Goal: Communication & Community: Answer question/provide support

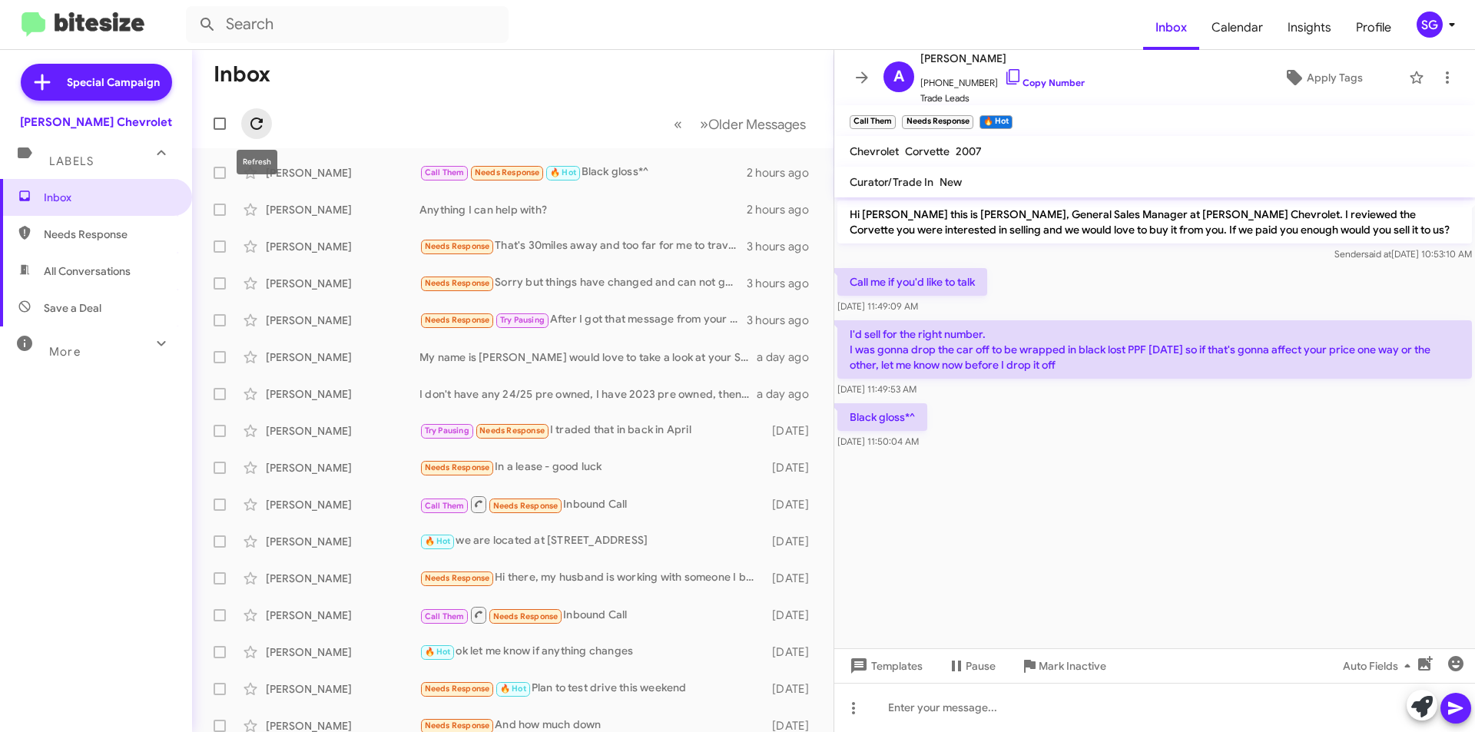
click at [258, 119] on icon at bounding box center [256, 124] width 12 height 12
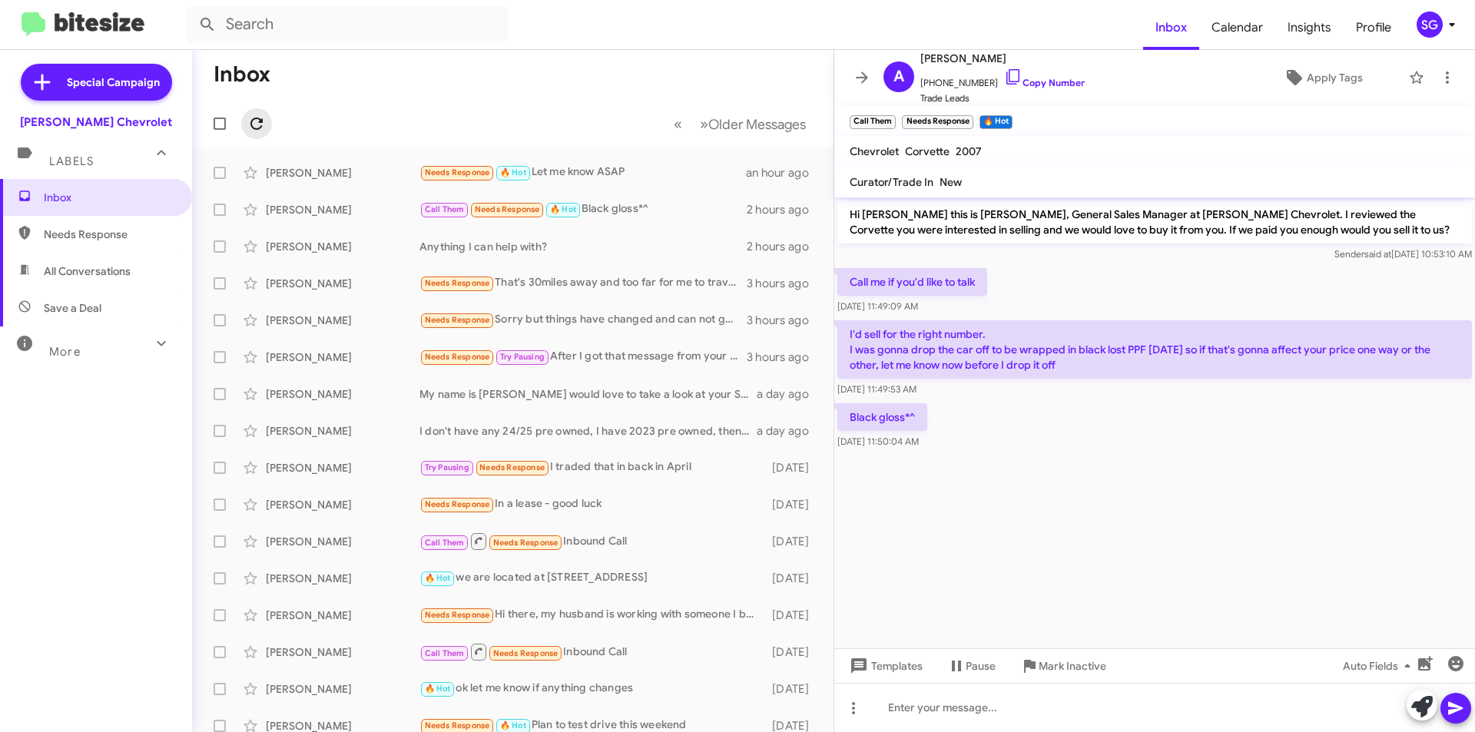
click at [257, 118] on icon at bounding box center [256, 124] width 12 height 12
click at [688, 158] on div "[PERSON_NAME] Needs Response 🔥 Hot Let me know ASAP an hour ago" at bounding box center [512, 173] width 617 height 31
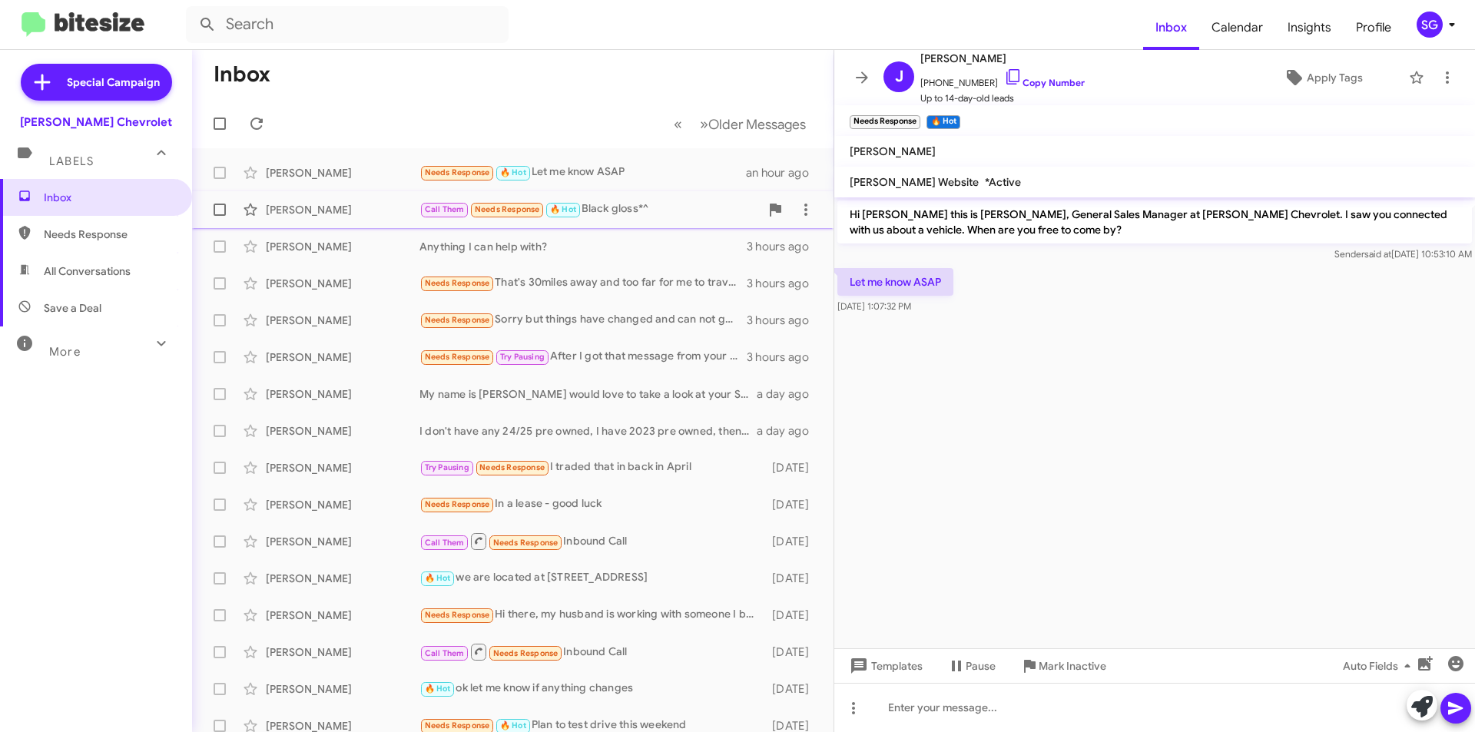
click at [636, 203] on div "Call Them Needs Response 🔥 Hot Black gloss*^" at bounding box center [590, 210] width 340 height 18
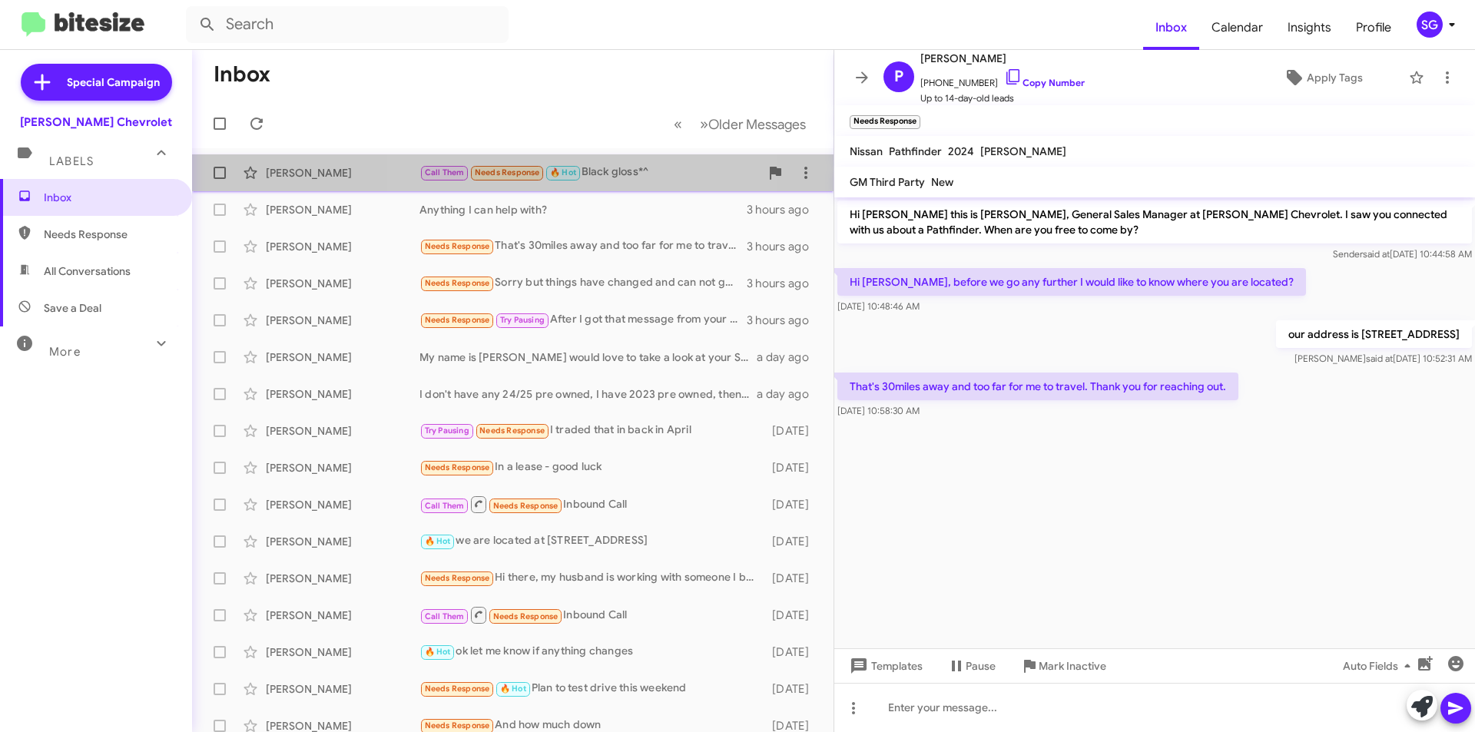
click at [561, 169] on span "🔥 Hot" at bounding box center [563, 173] width 26 height 10
